Goal: Transaction & Acquisition: Purchase product/service

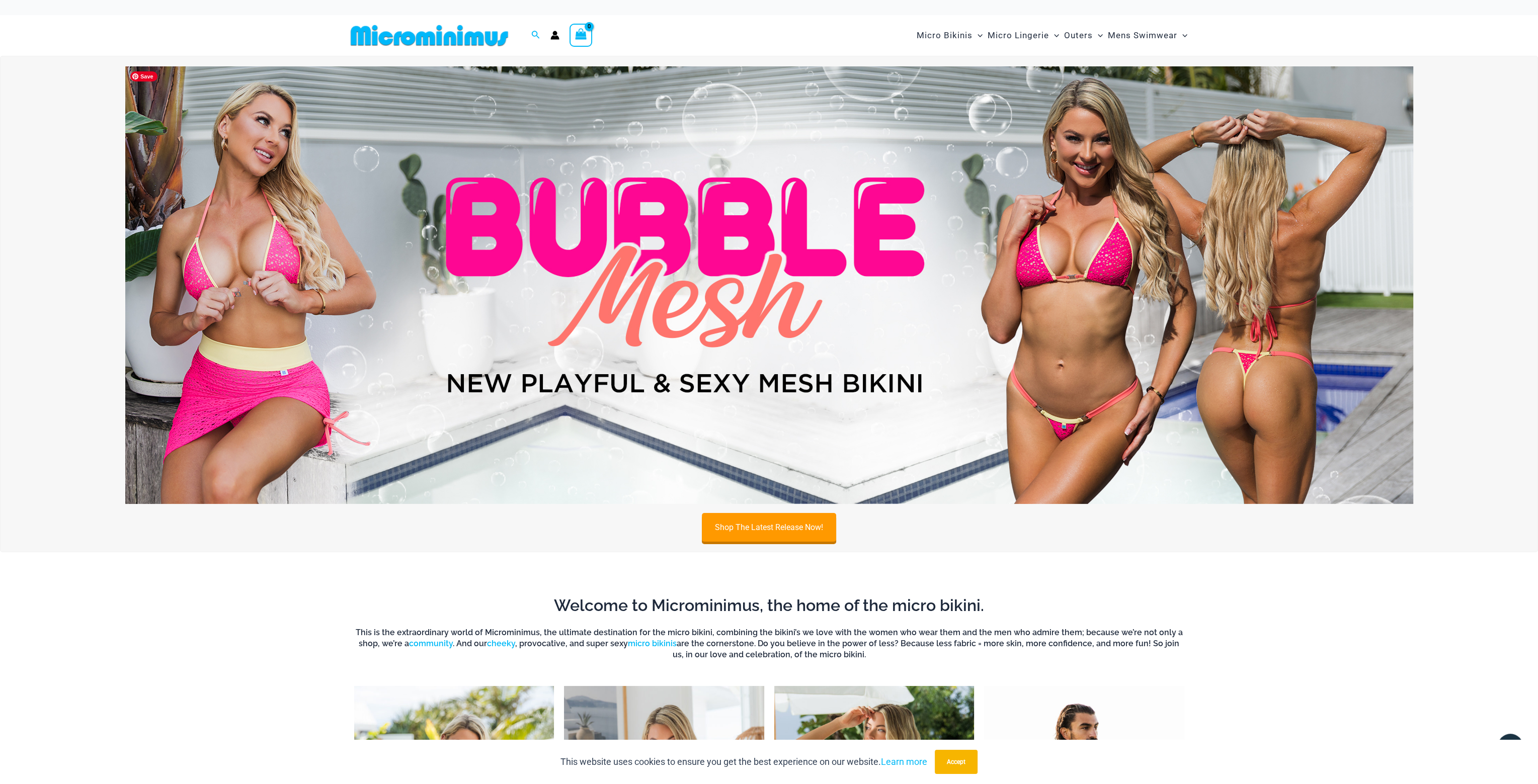
click at [896, 196] on img at bounding box center [769, 285] width 1288 height 438
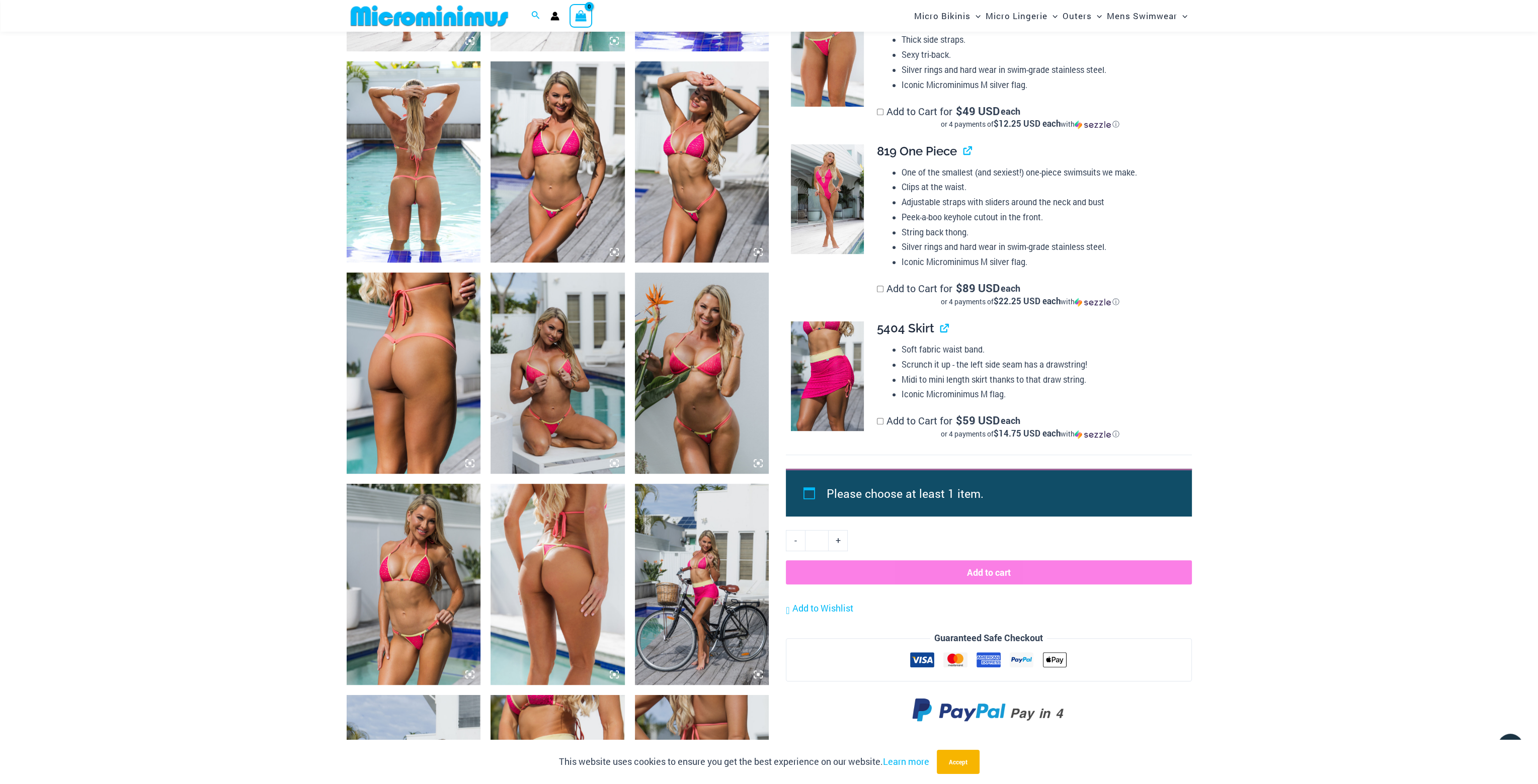
scroll to position [695, 0]
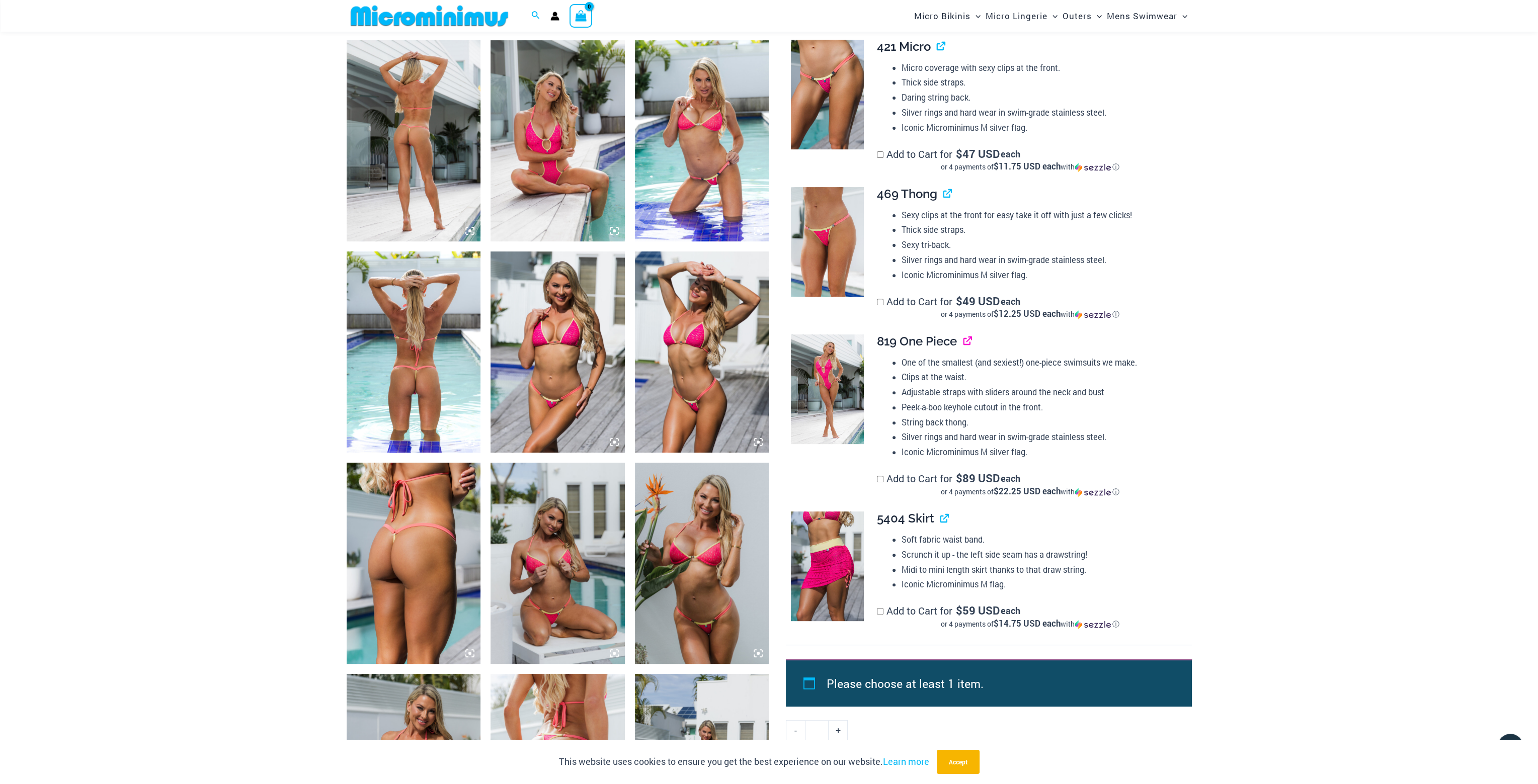
click at [963, 342] on link "View product" at bounding box center [963, 340] width 0 height 15
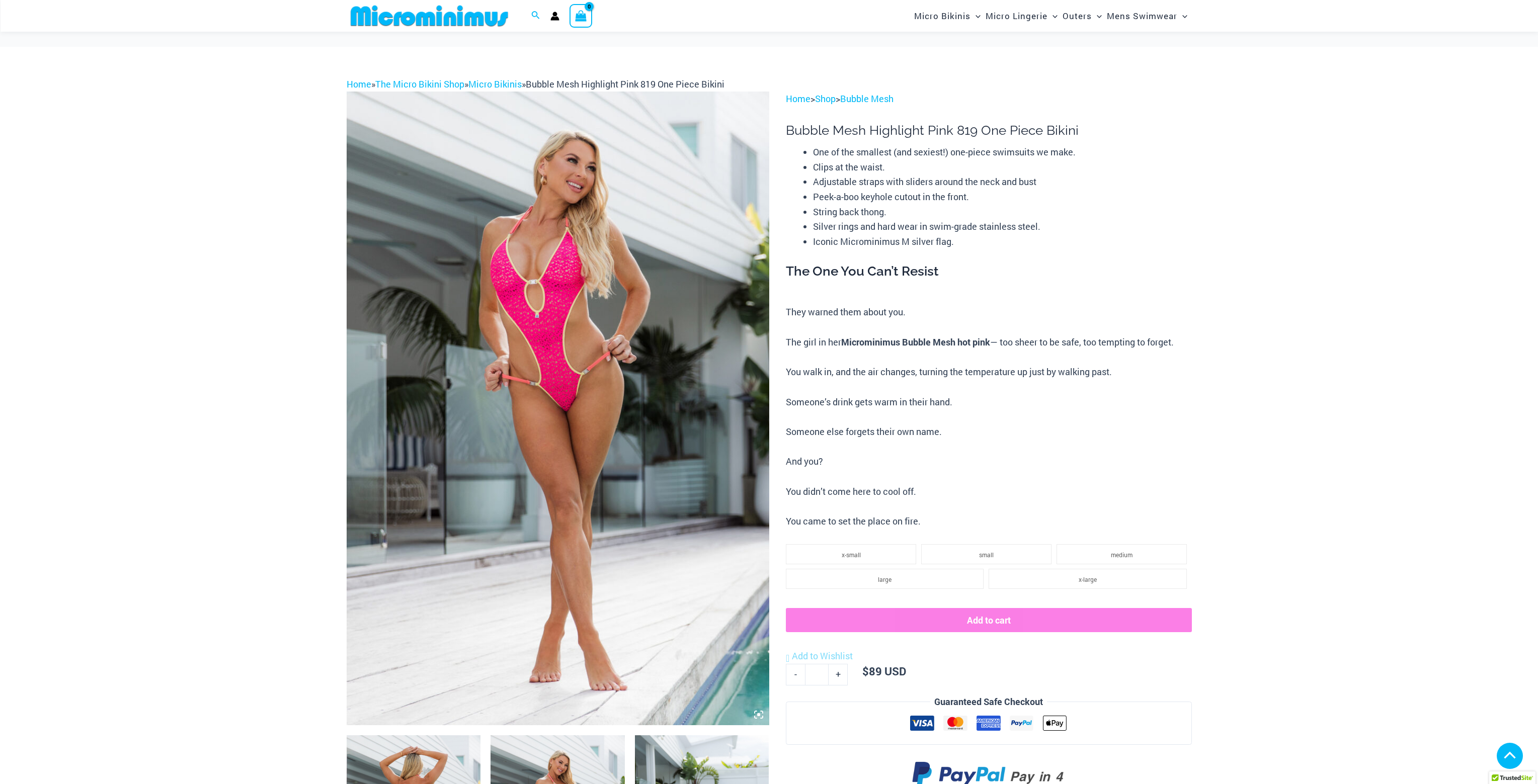
scroll to position [550, 0]
